Goal: Task Accomplishment & Management: Complete application form

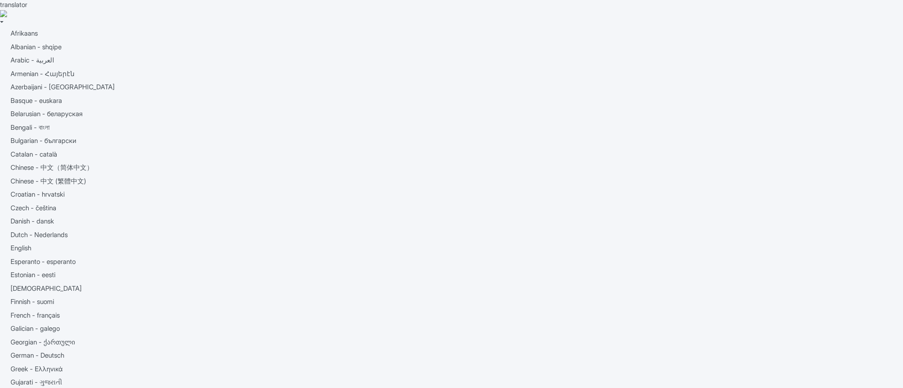
drag, startPoint x: 240, startPoint y: 191, endPoint x: 238, endPoint y: 182, distance: 9.4
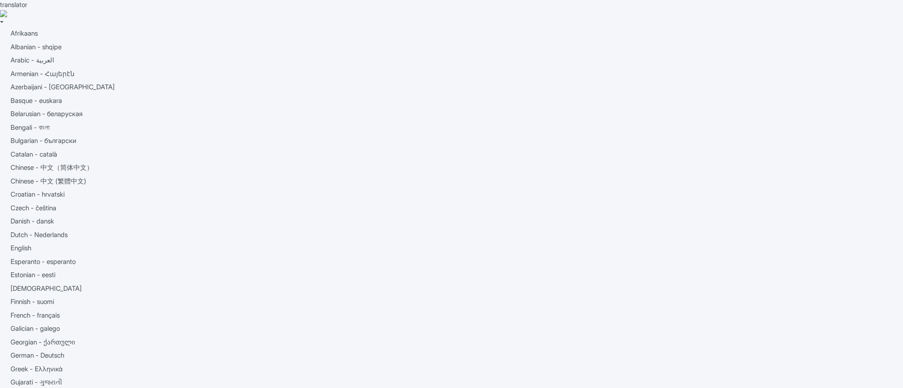
drag, startPoint x: 258, startPoint y: 172, endPoint x: 189, endPoint y: 173, distance: 68.2
copy link "VIP Ontario Tours"
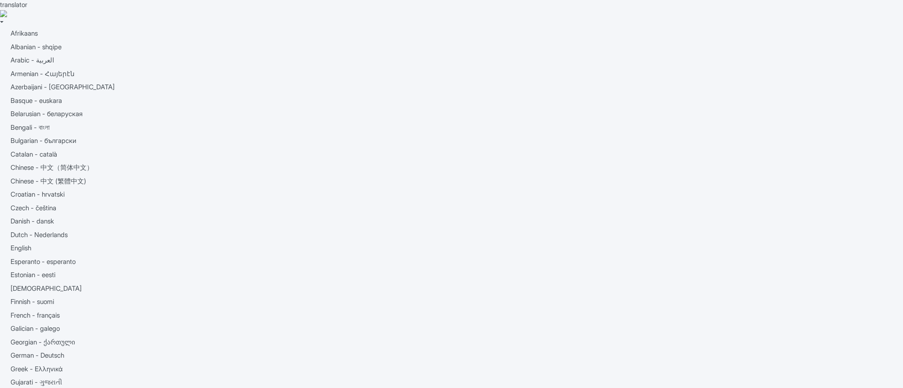
drag, startPoint x: 200, startPoint y: 75, endPoint x: 242, endPoint y: 75, distance: 42.2
copy h4 "Agency Accounts"
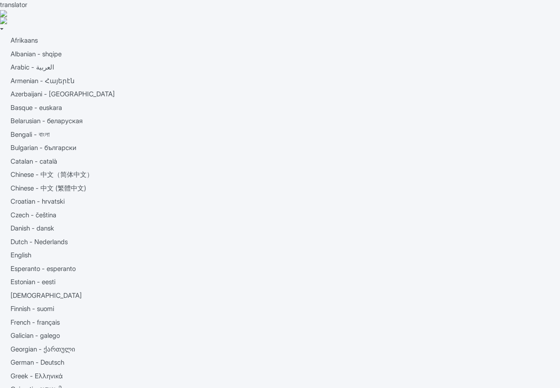
drag, startPoint x: 304, startPoint y: 51, endPoint x: 304, endPoint y: 56, distance: 4.9
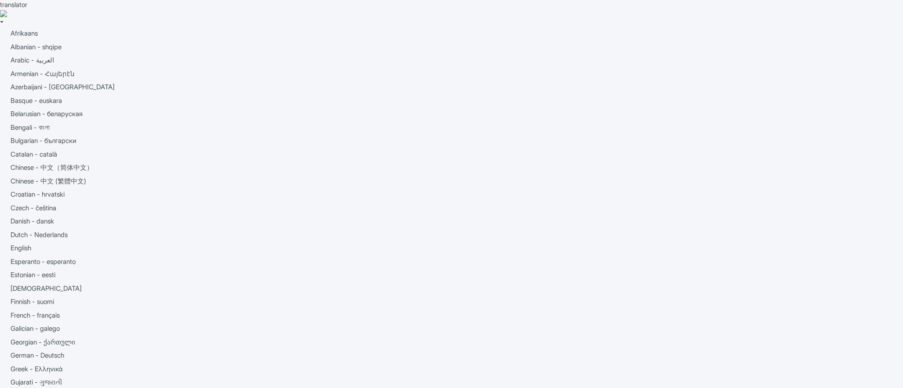
drag, startPoint x: 84, startPoint y: 102, endPoint x: 202, endPoint y: 52, distance: 128.2
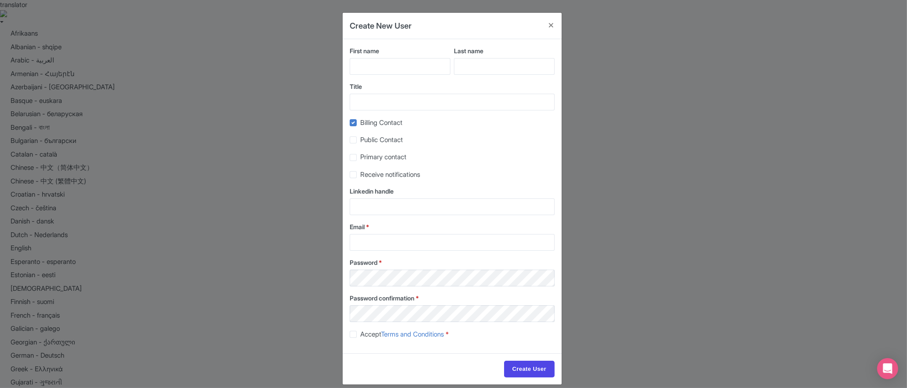
click at [403, 76] on div "First name" at bounding box center [401, 64] width 102 height 36
click at [404, 69] on input "First name" at bounding box center [400, 66] width 101 height 17
type input "Hoàng Hà"
type input "Bùi"
click at [386, 143] on span "Public Contact" at bounding box center [381, 139] width 43 height 8
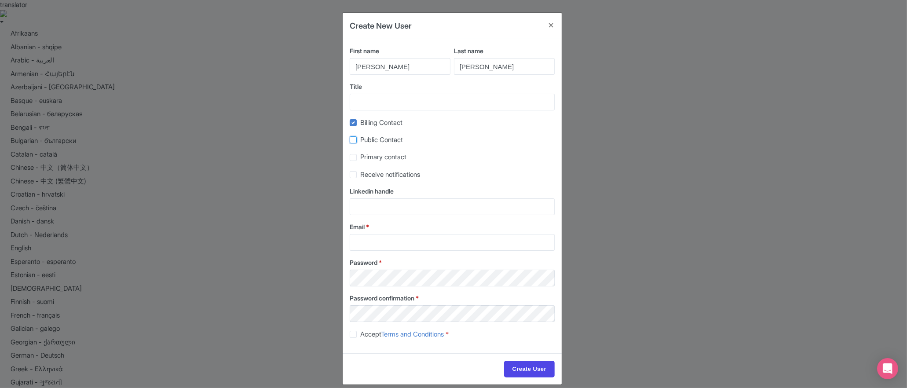
click at [366, 140] on input "Public Contact" at bounding box center [363, 138] width 6 height 6
checkbox input "true"
click at [387, 126] on span "Billing Contact" at bounding box center [381, 122] width 42 height 8
click at [366, 123] on input "Billing Contact" at bounding box center [363, 120] width 6 height 6
checkbox input "false"
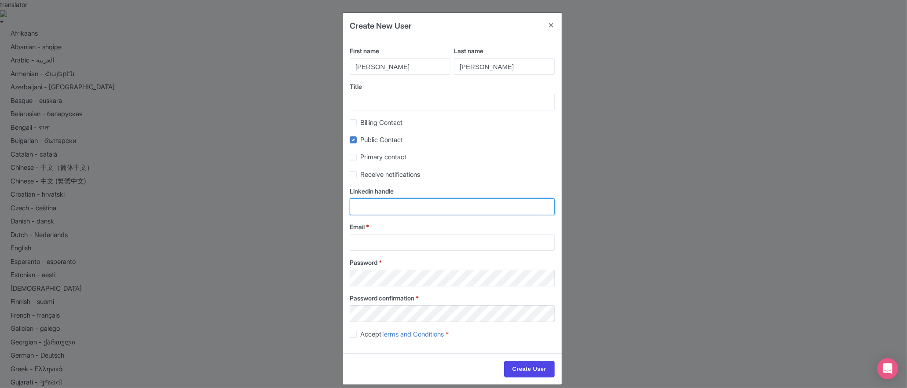
click at [387, 203] on input "Linkedin handle" at bounding box center [452, 206] width 205 height 17
click at [401, 252] on div "First name Hoàng Hà Last name Bùi Title Billing Contact Public Contact Primary …" at bounding box center [451, 196] width 219 height 314
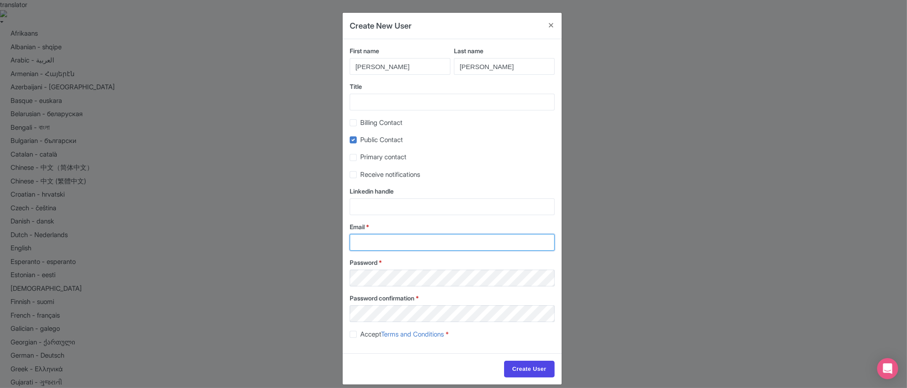
drag, startPoint x: 397, startPoint y: 244, endPoint x: 399, endPoint y: 252, distance: 8.6
click at [397, 244] on input "Email *" at bounding box center [452, 242] width 205 height 17
click at [404, 243] on input "SmithMerch2301@gmail.com" at bounding box center [452, 242] width 205 height 17
type input "SmithMerch2302@gmail.com"
click at [419, 270] on div "Password *" at bounding box center [452, 272] width 205 height 29
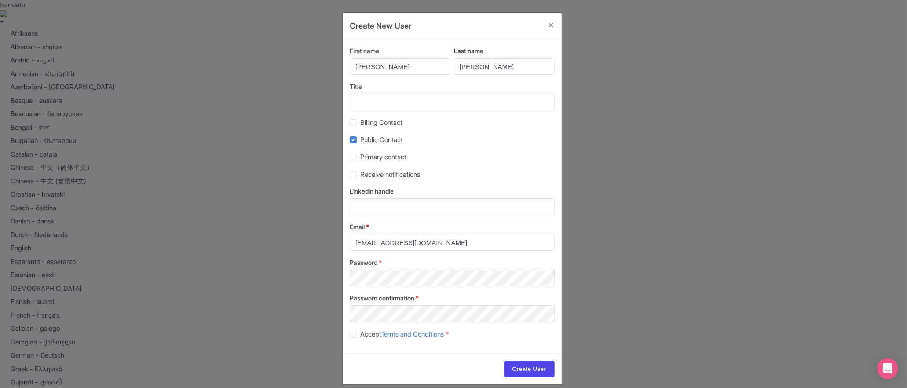
drag, startPoint x: 353, startPoint y: 335, endPoint x: 359, endPoint y: 336, distance: 5.9
click at [360, 335] on label "Accept Terms and Conditions *" at bounding box center [404, 334] width 88 height 10
click at [360, 335] on input "Accept Terms and Conditions *" at bounding box center [363, 332] width 6 height 6
checkbox input "true"
click at [504, 368] on input "Create User" at bounding box center [529, 369] width 51 height 17
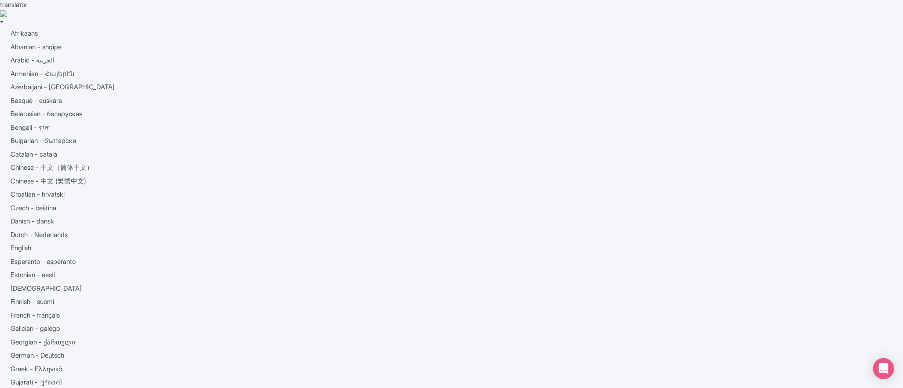
type input "[EMAIL_ADDRESS][DOMAIN_NAME]"
type input "Logging in..."
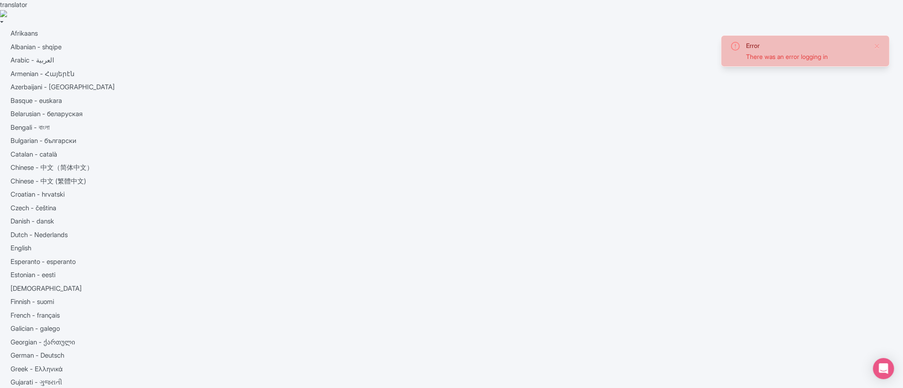
type input "Logging in..."
drag, startPoint x: 0, startPoint y: 0, endPoint x: 487, endPoint y: 175, distance: 517.6
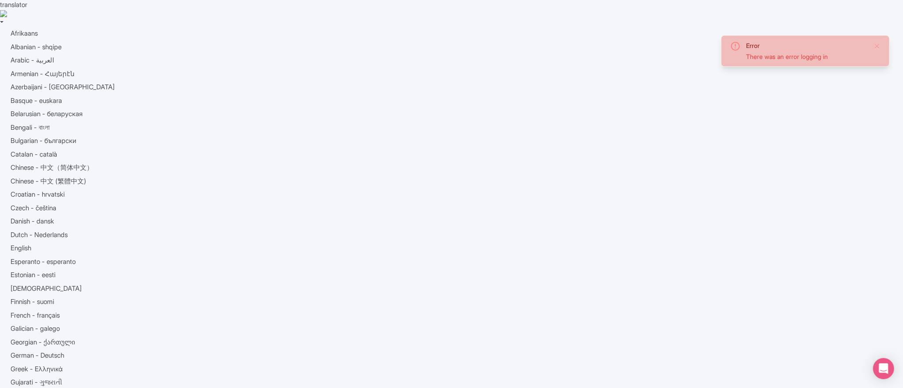
type input "[EMAIL_ADDRESS][DOMAIN_NAME]"
type input "Logging in..."
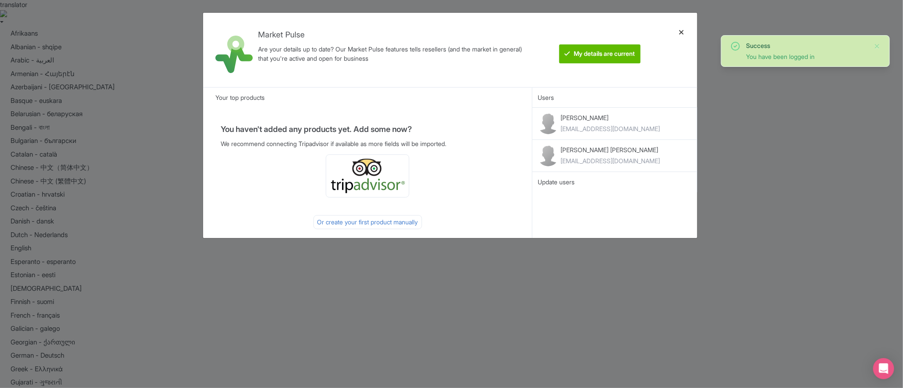
click at [682, 30] on div at bounding box center [681, 50] width 21 height 60
